Goal: Find specific page/section: Find specific page/section

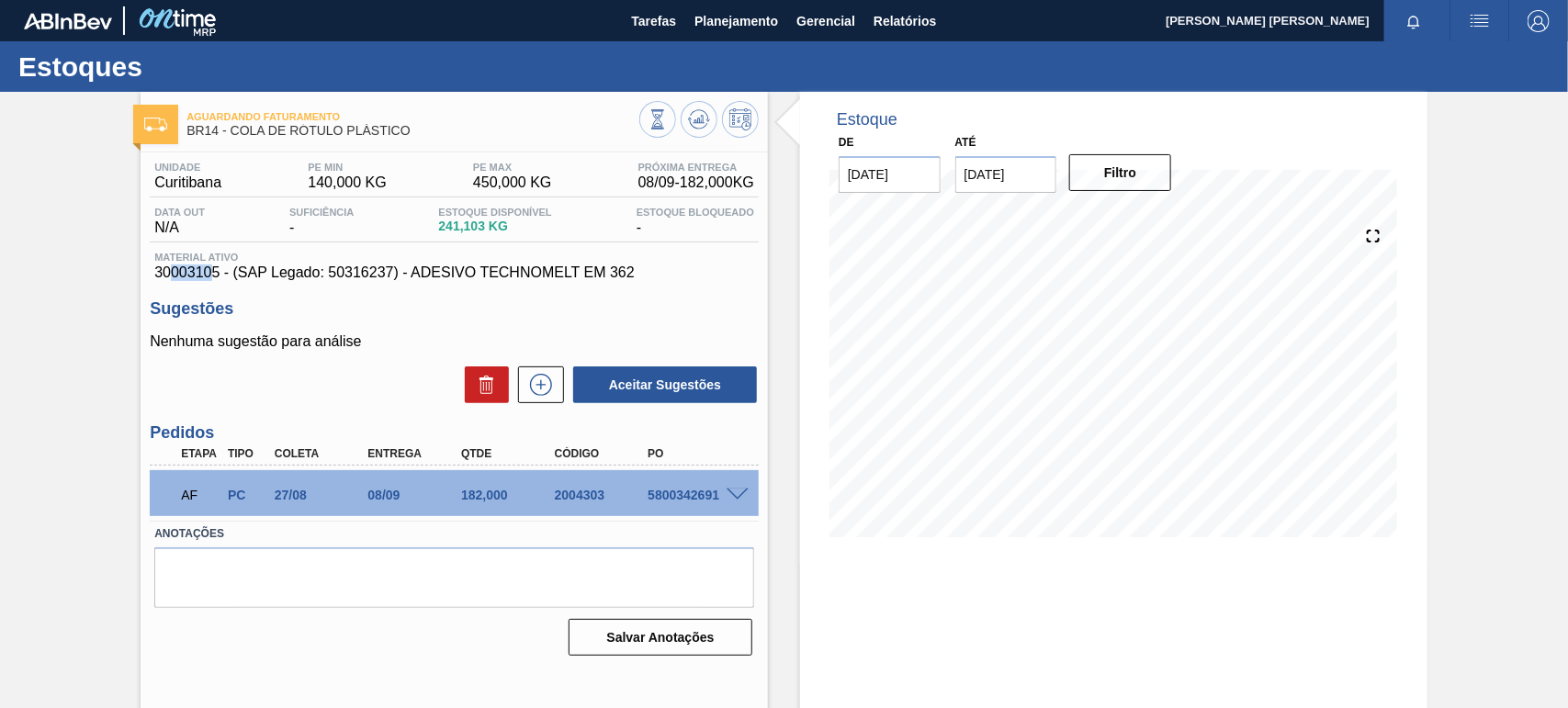
drag, startPoint x: 214, startPoint y: 281, endPoint x: 190, endPoint y: 278, distance: 24.2
click at [175, 278] on span "30003105 - (SAP Legado: 50316237) - ADESIVO TECHNOMELT EM 362" at bounding box center [454, 272] width 600 height 17
drag, startPoint x: 219, startPoint y: 278, endPoint x: 149, endPoint y: 277, distance: 70.0
click at [150, 277] on div "Material ativo 30003105 - (SAP Legado: 50316237) - ADESIVO TECHNOMELT EM 362" at bounding box center [455, 266] width 609 height 29
copy span "30003105"
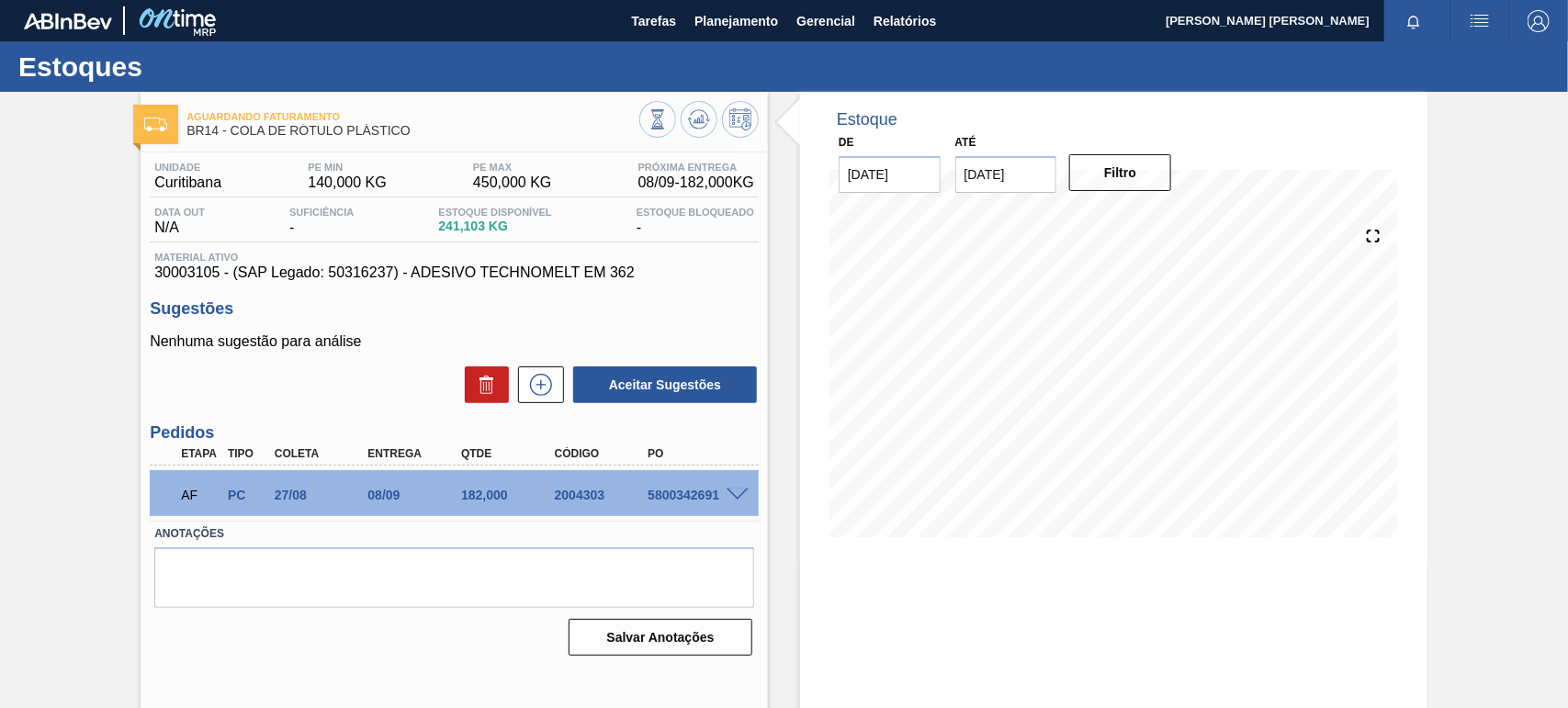
click at [713, 258] on span "Material ativo" at bounding box center [454, 256] width 600 height 11
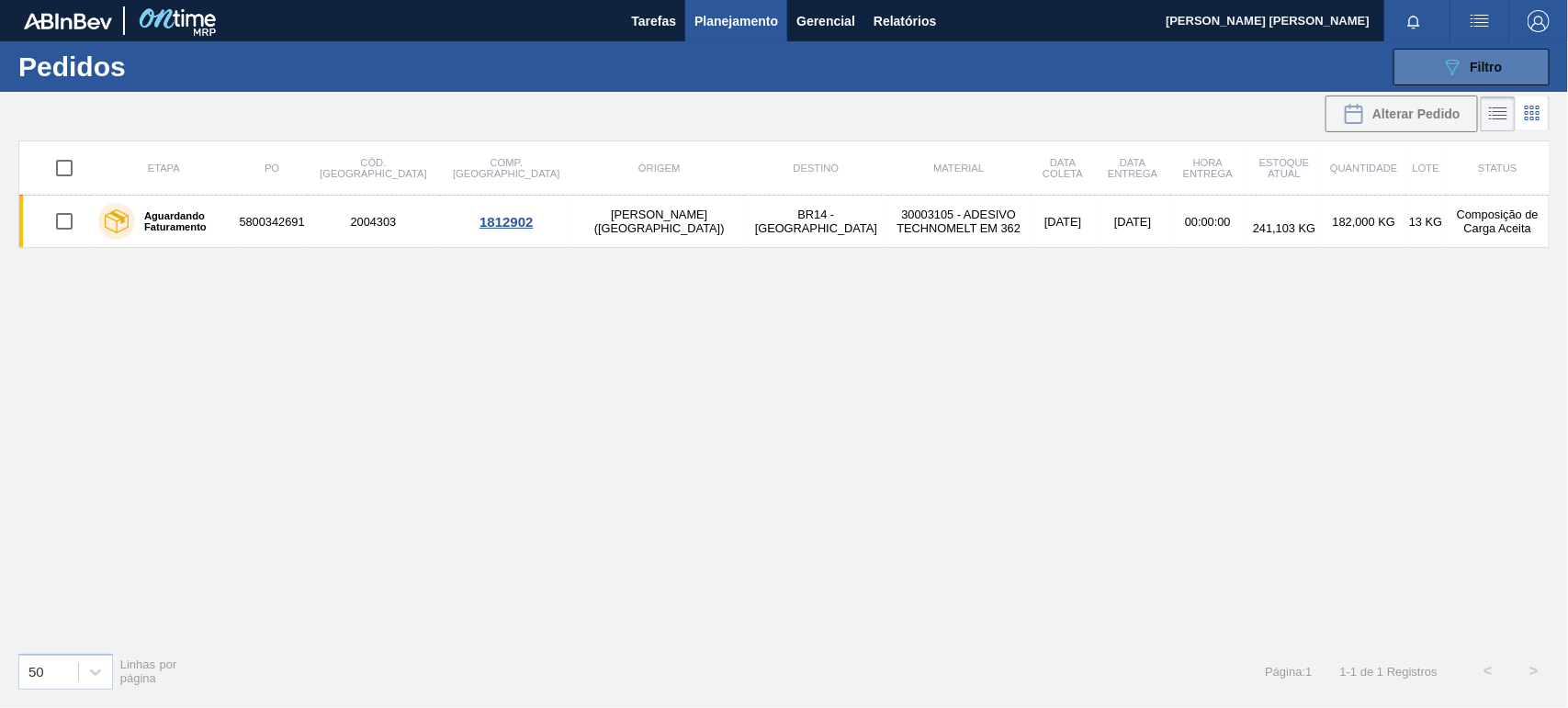
click at [1448, 67] on icon "089F7B8B-B2A5-4AFE-B5C0-19BA573D28AC" at bounding box center [1452, 67] width 22 height 22
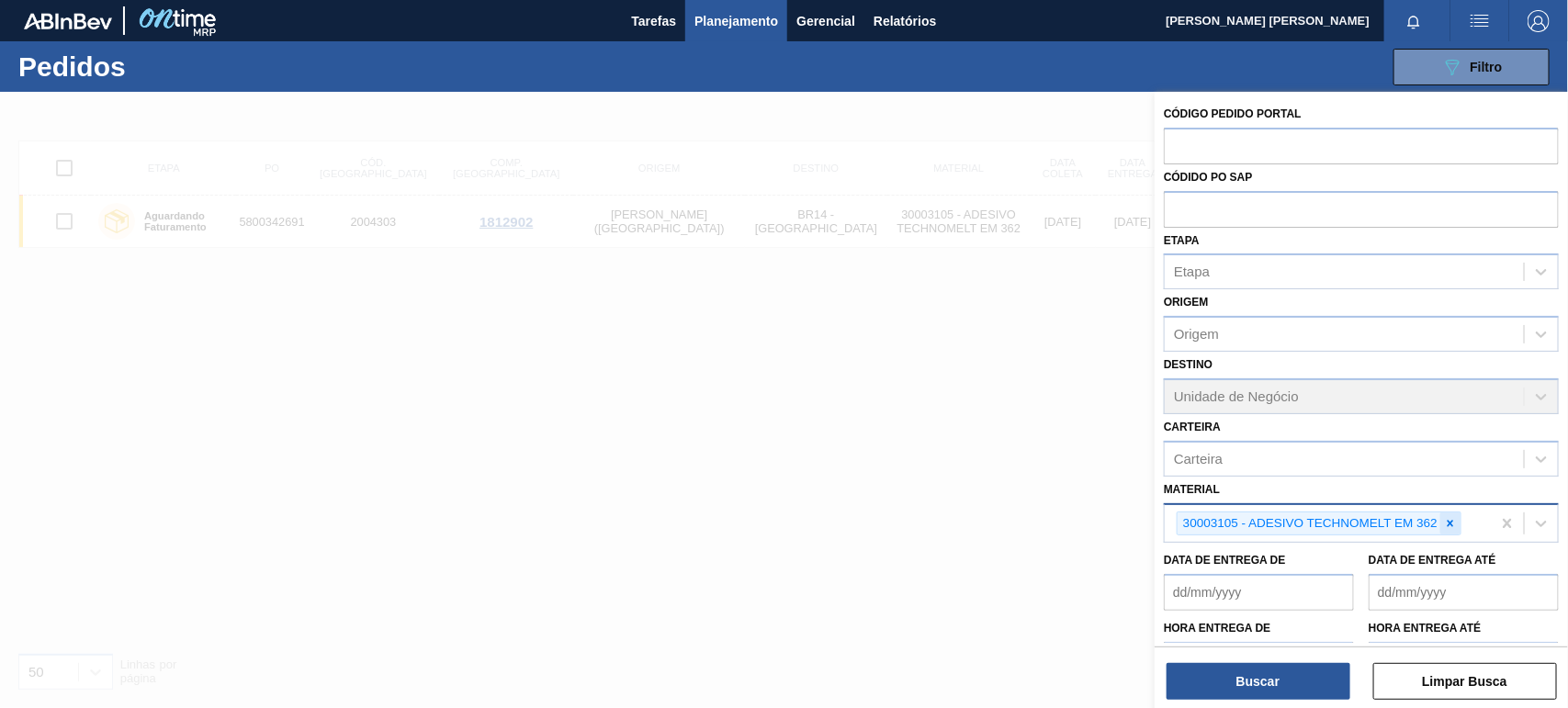
click at [1449, 521] on icon at bounding box center [1450, 523] width 13 height 13
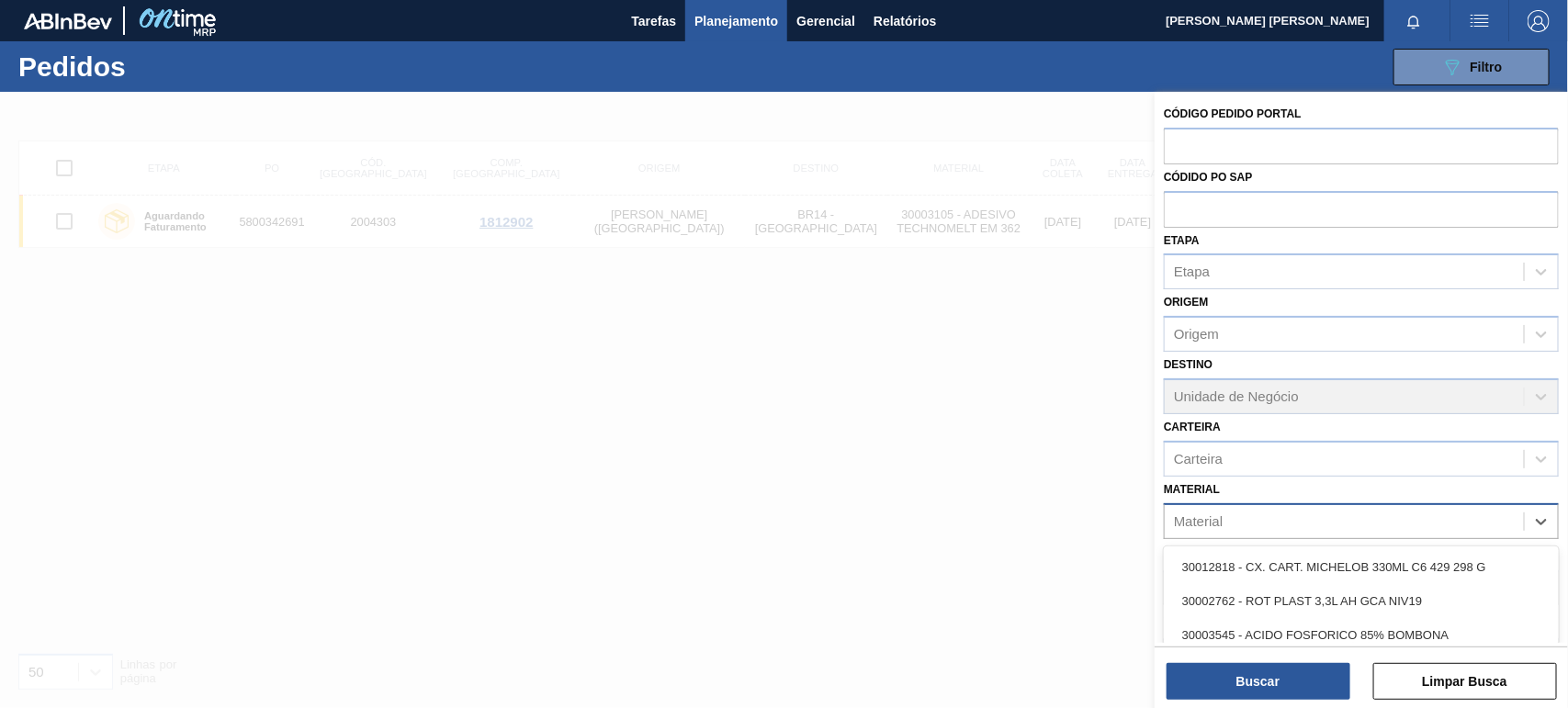
click at [1348, 515] on div "Material" at bounding box center [1344, 520] width 359 height 27
type input "30003513"
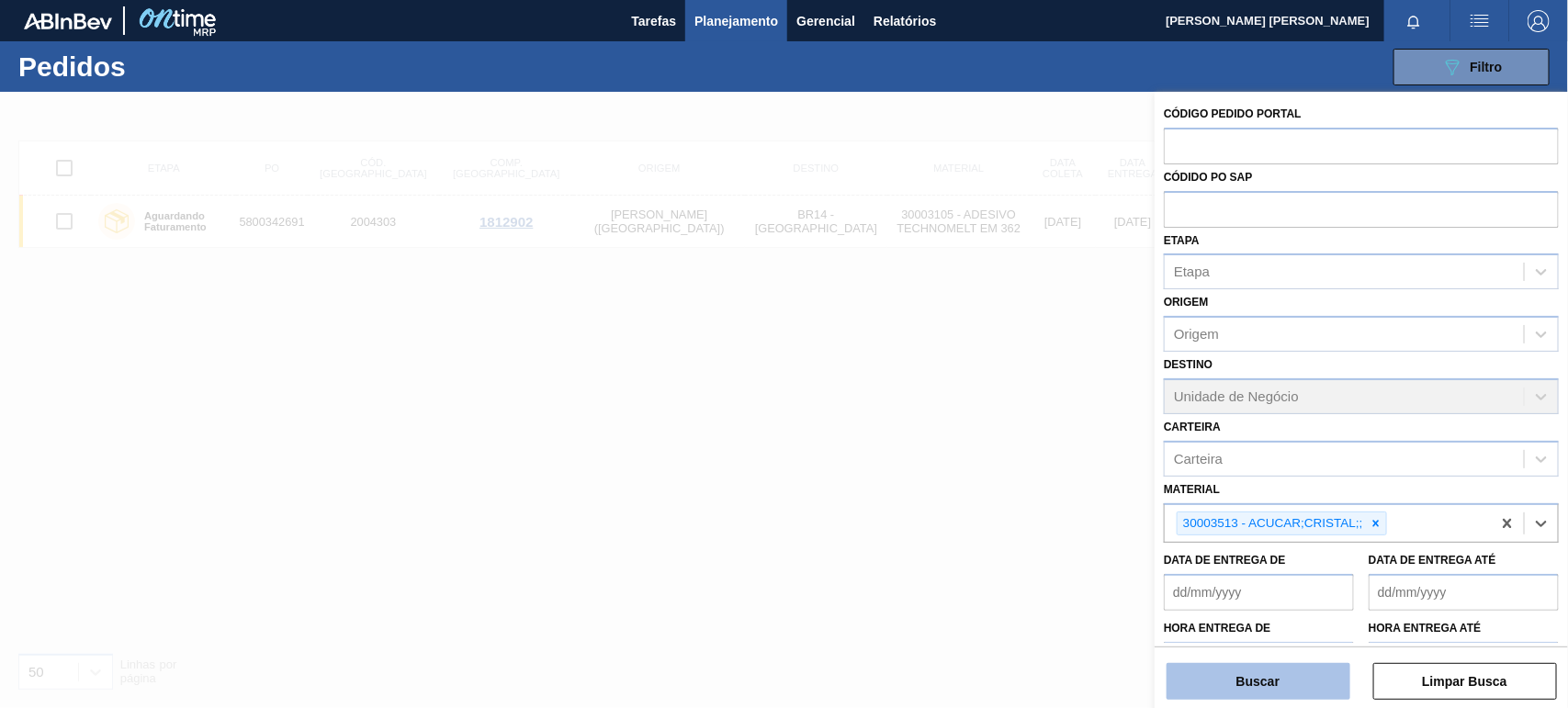
click at [1270, 672] on button "Buscar" at bounding box center [1258, 681] width 184 height 36
